Goal: Task Accomplishment & Management: Manage account settings

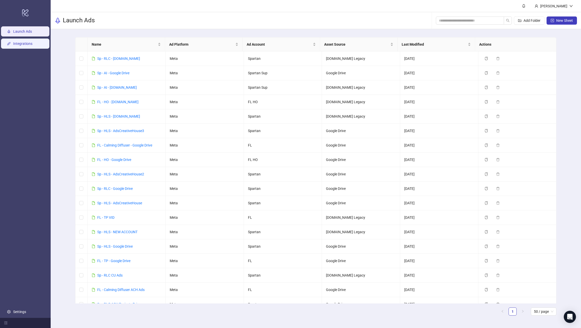
click at [17, 42] on link "Integrations" at bounding box center [22, 44] width 19 height 4
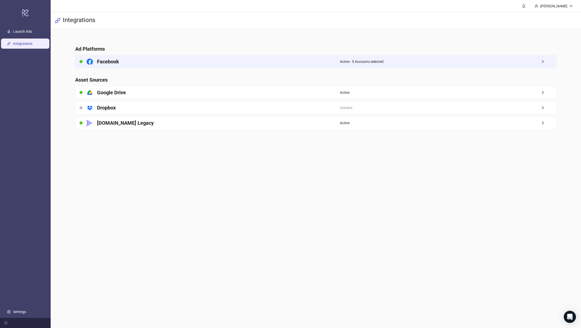
click at [106, 55] on div "Facebook" at bounding box center [207, 61] width 264 height 13
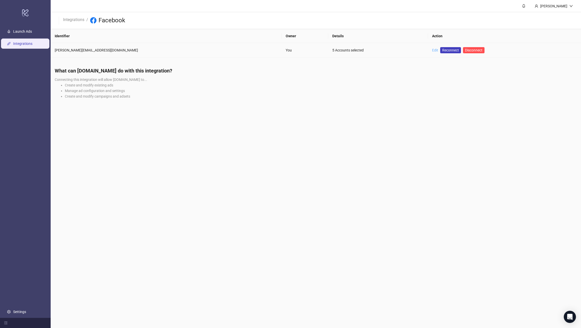
click at [432, 52] on link "Edit" at bounding box center [435, 50] width 6 height 4
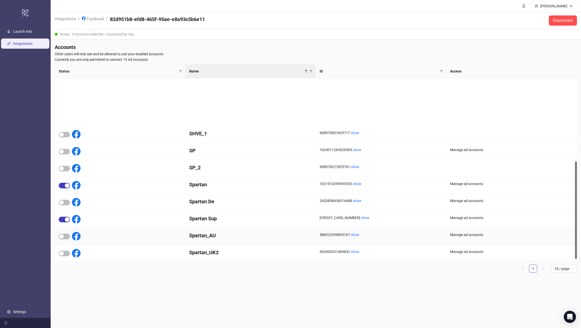
scroll to position [157, 0]
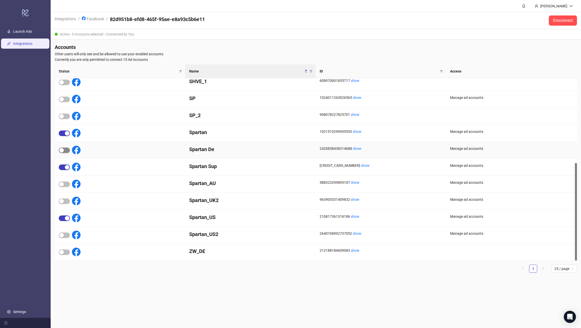
click at [63, 151] on div "button" at bounding box center [61, 150] width 5 height 5
click at [64, 167] on span "button" at bounding box center [64, 167] width 11 height 6
